Goal: Use online tool/utility: Utilize a website feature to perform a specific function

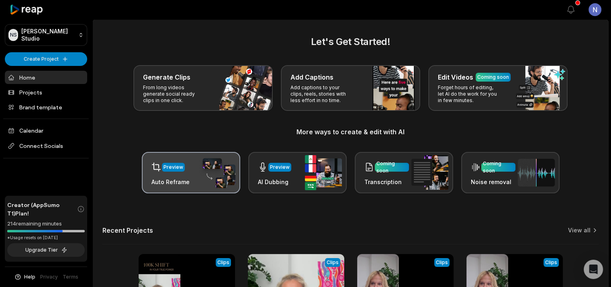
click at [206, 185] on img at bounding box center [216, 172] width 37 height 31
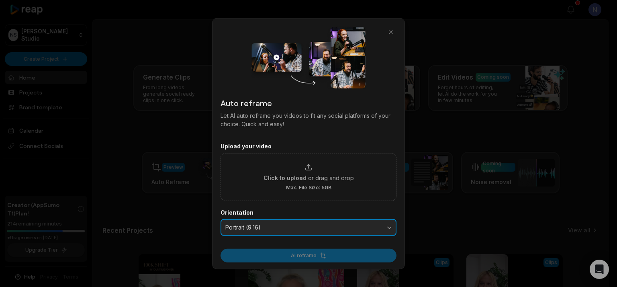
click at [334, 224] on span "Portrait (9:16)" at bounding box center [302, 227] width 155 height 7
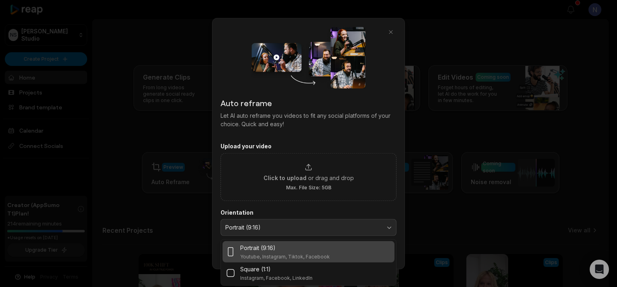
click at [507, 157] on div at bounding box center [308, 143] width 617 height 287
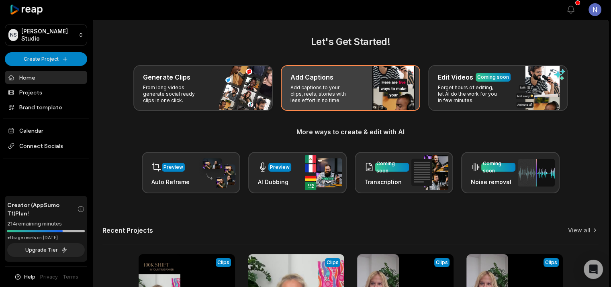
click at [349, 102] on p "Add captions to your clips, reels, stories with less effort in no time." at bounding box center [321, 93] width 62 height 19
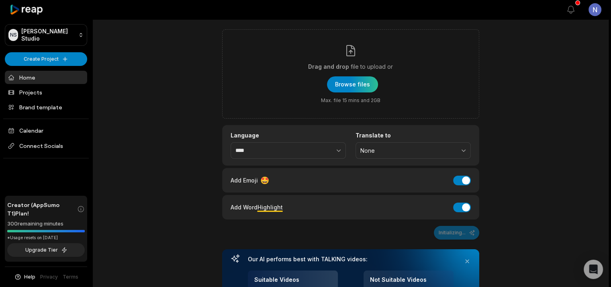
scroll to position [40, 0]
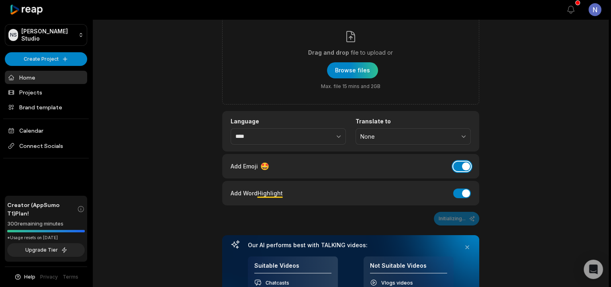
click at [454, 168] on button "Add Emoji" at bounding box center [462, 166] width 18 height 10
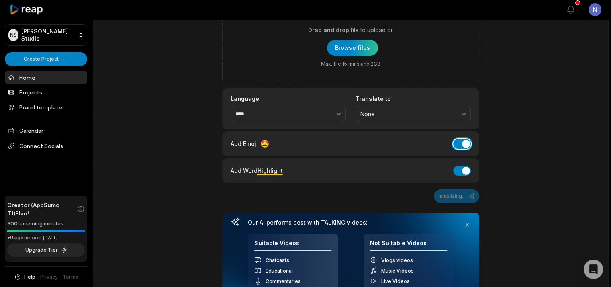
scroll to position [80, 0]
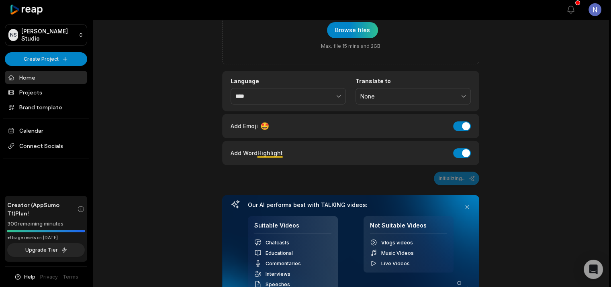
click at [308, 153] on div "Add Word Highlight Add Word Highlight" at bounding box center [350, 152] width 240 height 11
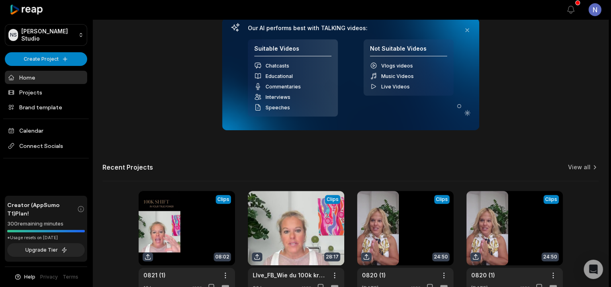
scroll to position [307, 0]
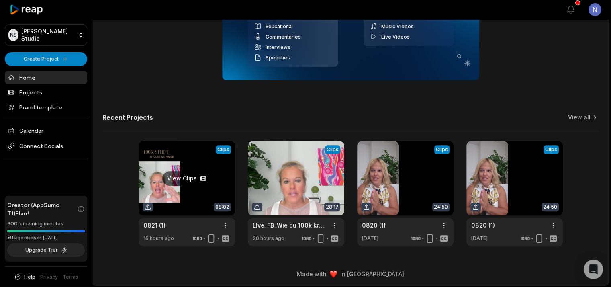
click at [196, 175] on link at bounding box center [187, 193] width 96 height 105
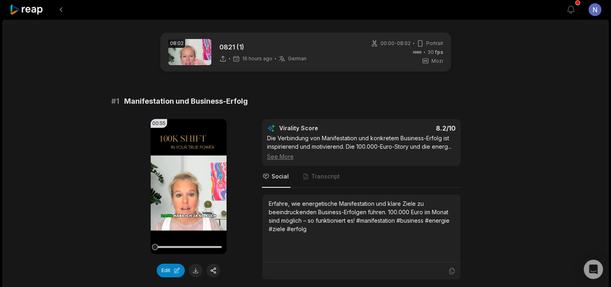
click at [184, 263] on div "Edit" at bounding box center [189, 270] width 76 height 14
click at [165, 263] on button "Edit" at bounding box center [171, 270] width 28 height 14
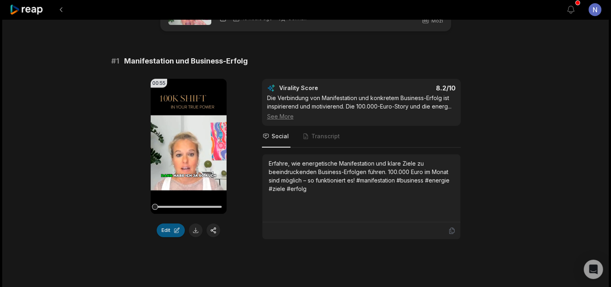
click at [175, 230] on button "Edit" at bounding box center [171, 230] width 28 height 14
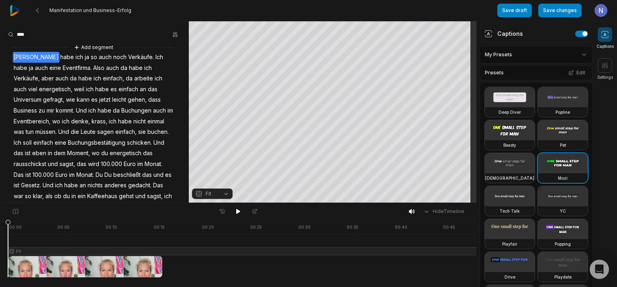
drag, startPoint x: 91, startPoint y: 224, endPoint x: 28, endPoint y: 228, distance: 63.2
click at [85, 225] on div at bounding box center [274, 248] width 533 height 57
click at [72, 249] on div at bounding box center [274, 248] width 533 height 57
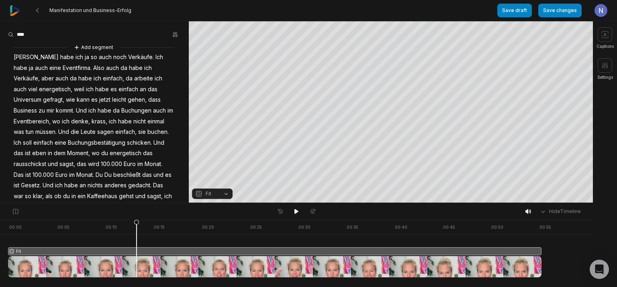
click at [216, 195] on span "Fit" at bounding box center [205, 193] width 21 height 7
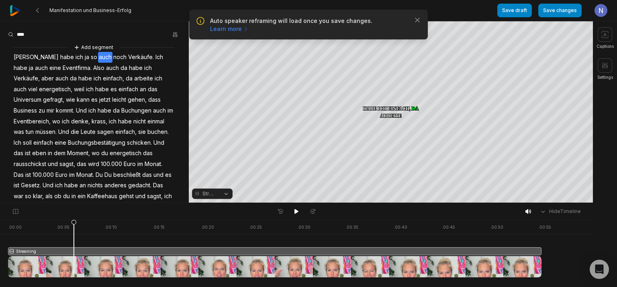
drag, startPoint x: 135, startPoint y: 221, endPoint x: 120, endPoint y: 238, distance: 22.2
click at [76, 238] on icon at bounding box center [73, 250] width 5 height 61
click at [220, 196] on button "Streaming" at bounding box center [212, 193] width 41 height 10
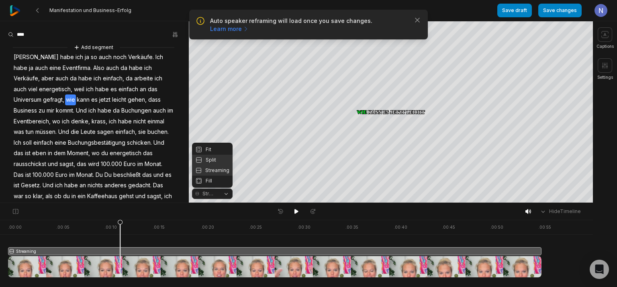
click at [218, 156] on div "Split" at bounding box center [212, 160] width 41 height 10
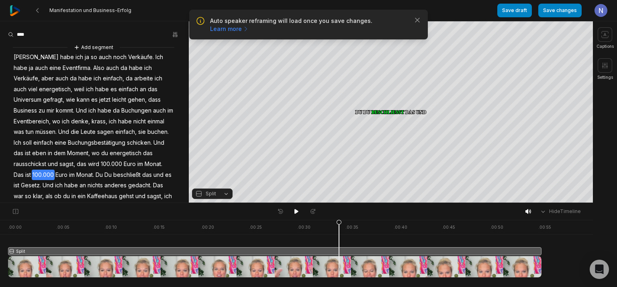
drag, startPoint x: 120, startPoint y: 221, endPoint x: 368, endPoint y: 245, distance: 249.7
click at [341, 245] on icon at bounding box center [338, 250] width 5 height 61
click at [206, 192] on span "Split" at bounding box center [211, 193] width 10 height 7
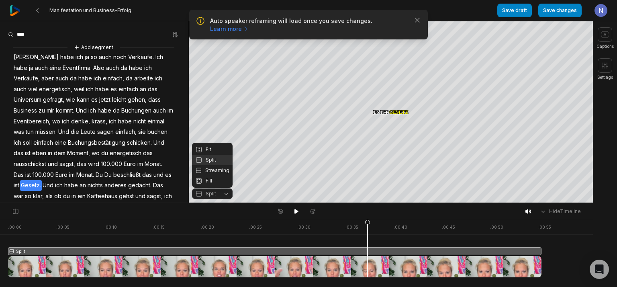
click at [216, 149] on div "Fit" at bounding box center [212, 149] width 41 height 10
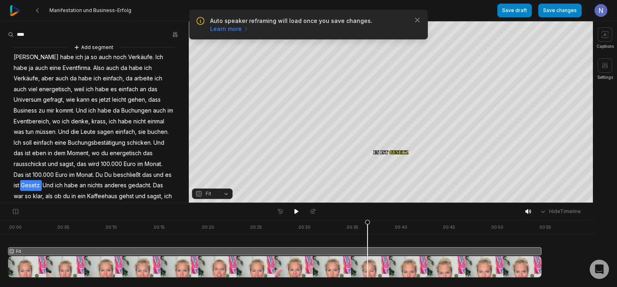
click at [249, 25] on link "Learn more" at bounding box center [229, 29] width 39 height 8
click at [19, 35] on input at bounding box center [38, 35] width 60 height 12
click at [515, 269] on div at bounding box center [274, 248] width 533 height 57
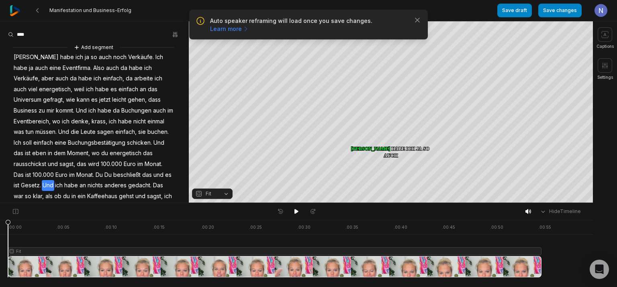
drag, startPoint x: 369, startPoint y: 221, endPoint x: 0, endPoint y: 217, distance: 368.6
click at [0, 217] on div "Hide Timeline . 00:00 . 00:05 . 00:10 . 00:15 . 00:20 . 00:25 . 00:30 . 00:35 .…" at bounding box center [296, 244] width 593 height 84
click at [16, 12] on img at bounding box center [15, 10] width 11 height 11
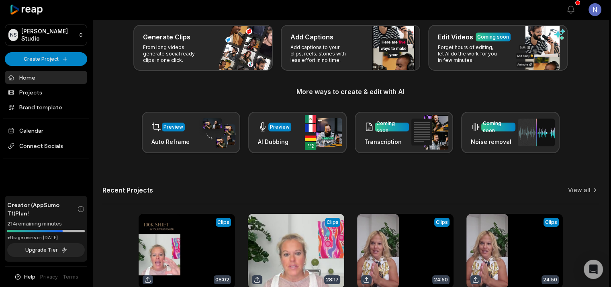
scroll to position [114, 0]
